Goal: Task Accomplishment & Management: Use online tool/utility

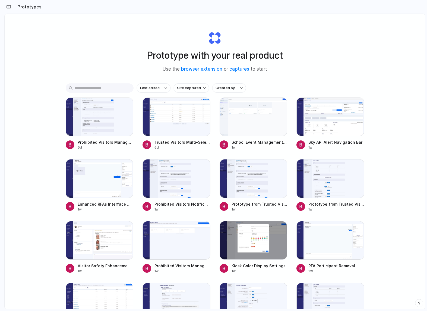
scroll to position [0, 0]
click at [114, 126] on div at bounding box center [100, 116] width 68 height 39
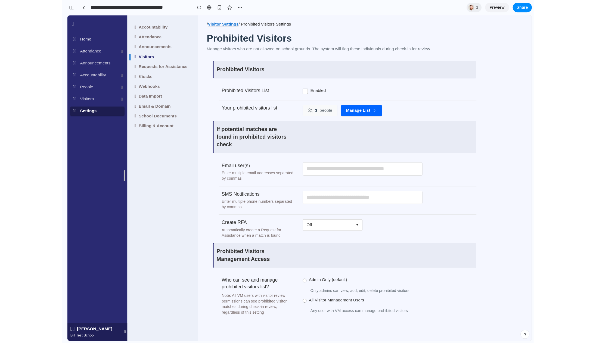
scroll to position [748, 0]
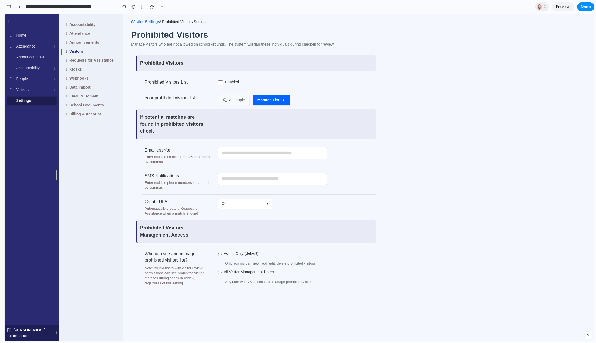
click at [241, 202] on button "Off ▼" at bounding box center [245, 204] width 54 height 10
click at [245, 229] on li "Safety Alert" at bounding box center [238, 228] width 39 height 9
click at [259, 204] on button "Safety Alert ▼" at bounding box center [245, 204] width 54 height 10
drag, startPoint x: 243, startPoint y: 239, endPoint x: 253, endPoint y: 213, distance: 27.7
click at [243, 239] on span "Missing Student" at bounding box center [234, 239] width 27 height 5
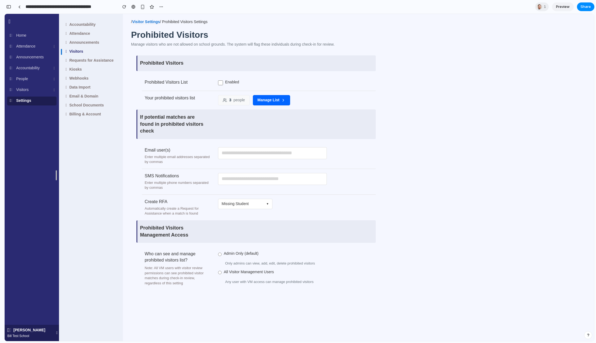
click at [257, 203] on button "Missing Student ▼" at bounding box center [245, 204] width 54 height 10
click at [243, 214] on li "Off" at bounding box center [238, 217] width 39 height 9
click at [48, 93] on div "Visitors" at bounding box center [31, 90] width 49 height 8
click at [45, 89] on div "Visitors" at bounding box center [31, 90] width 49 height 8
